Goal: Find specific page/section: Find specific page/section

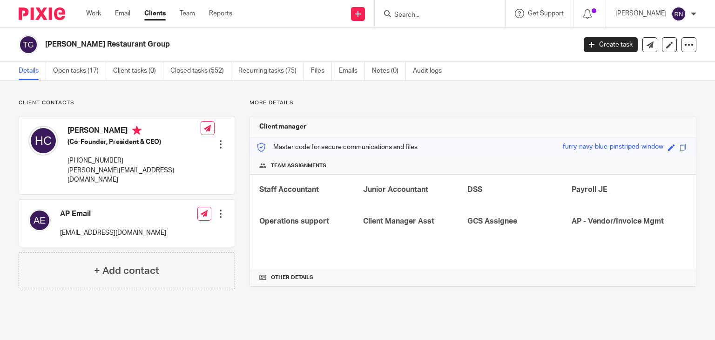
click at [469, 13] on input "Search" at bounding box center [435, 15] width 84 height 8
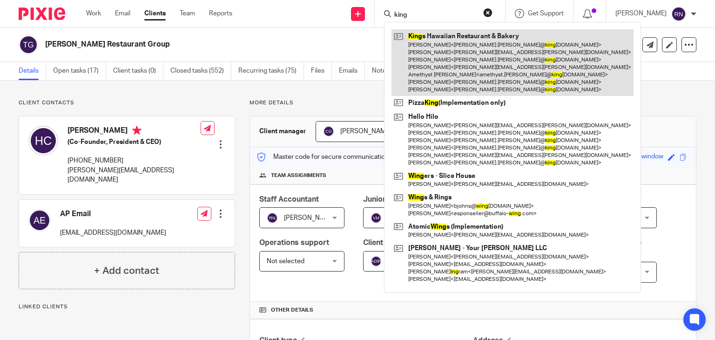
type input "king"
click at [489, 39] on link at bounding box center [512, 62] width 242 height 67
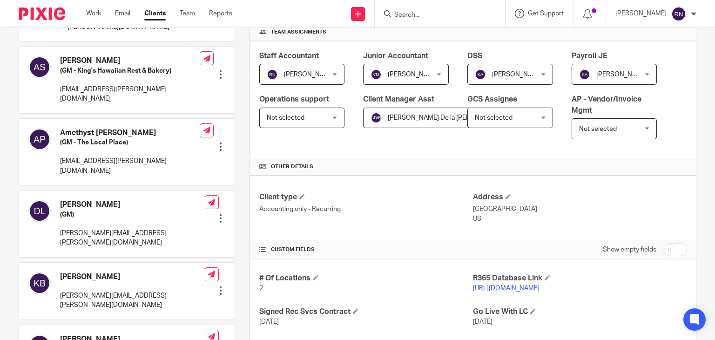
scroll to position [152, 0]
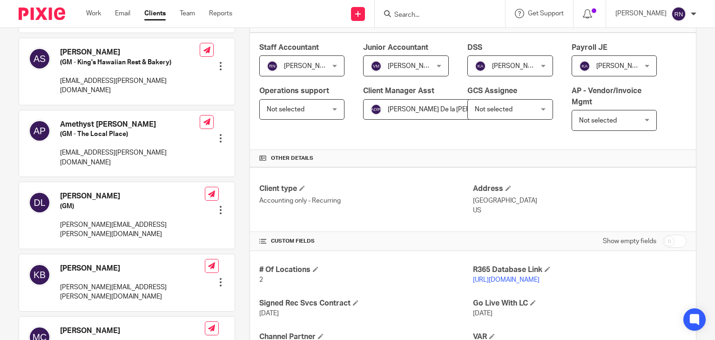
click at [535, 281] on link "[URL][DOMAIN_NAME]" at bounding box center [506, 279] width 67 height 7
